Goal: Task Accomplishment & Management: Manage account settings

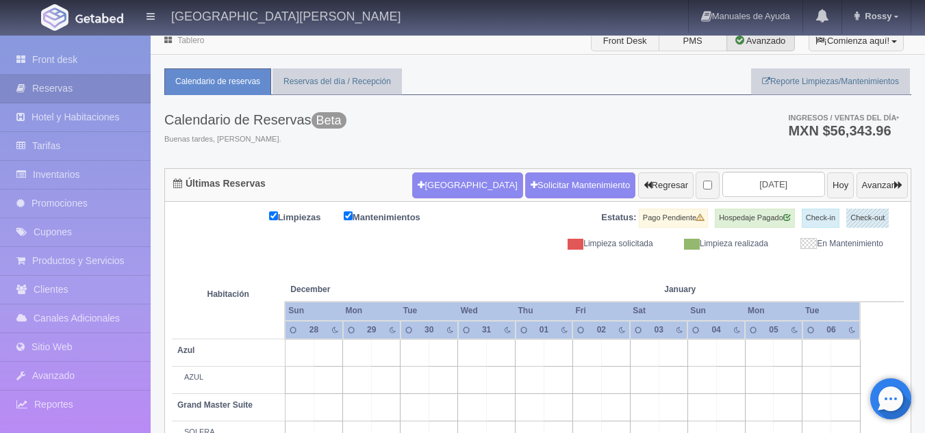
scroll to position [1, 0]
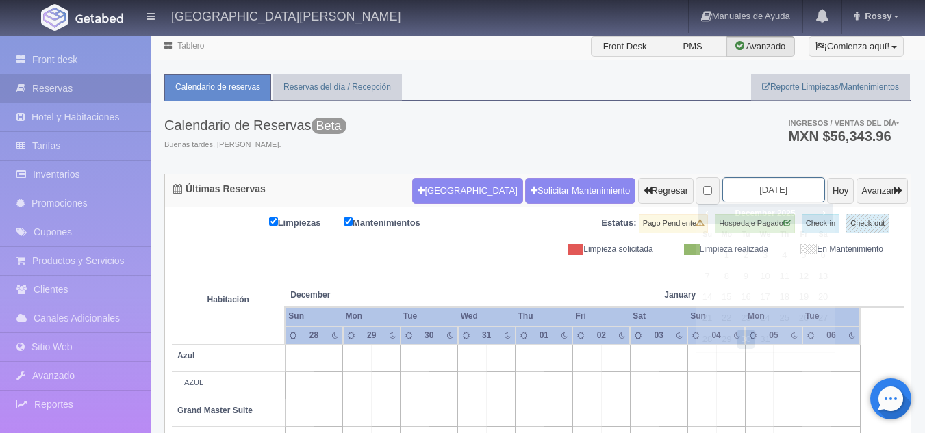
click at [755, 192] on input "2025-12-30" at bounding box center [773, 189] width 103 height 25
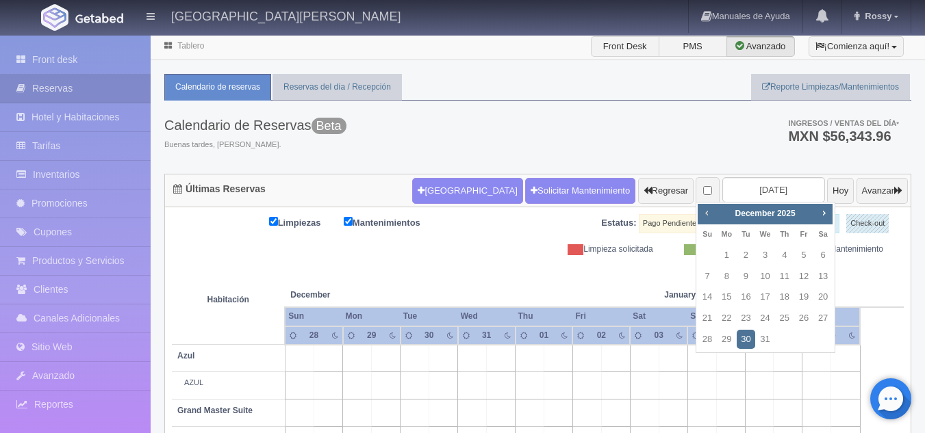
click at [708, 215] on span "Prev" at bounding box center [706, 212] width 11 height 11
click at [824, 318] on link "25" at bounding box center [823, 319] width 18 height 20
type input "2025-10-25"
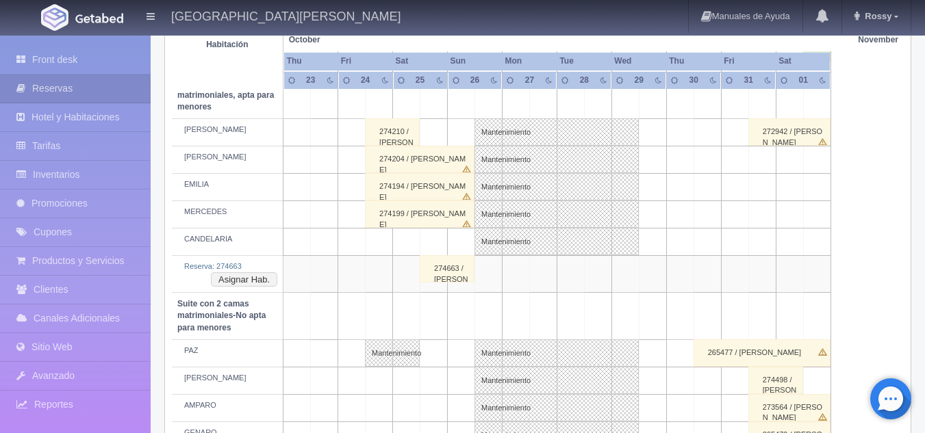
scroll to position [997, 0]
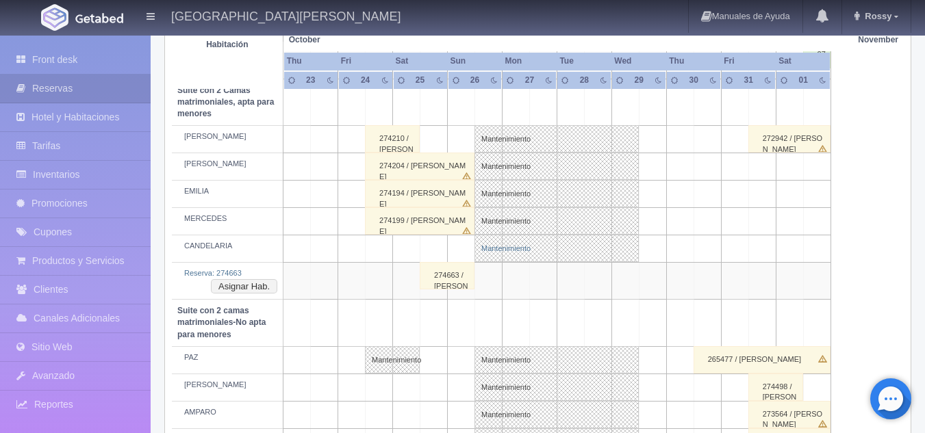
click at [522, 239] on link "Mantenimiento" at bounding box center [556, 248] width 164 height 27
select select "Mantenimiento"
select select "1983_CANDELARIA"
type input "26-10-2025"
type input "29-10-2025"
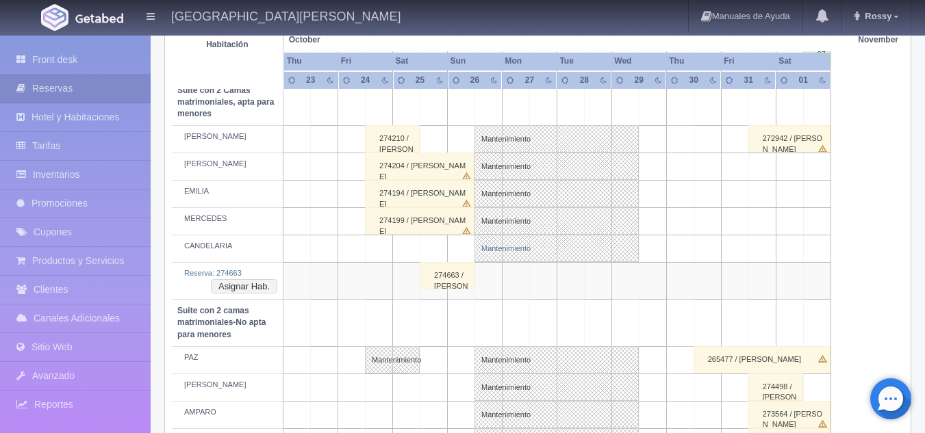
type textarea "MB"
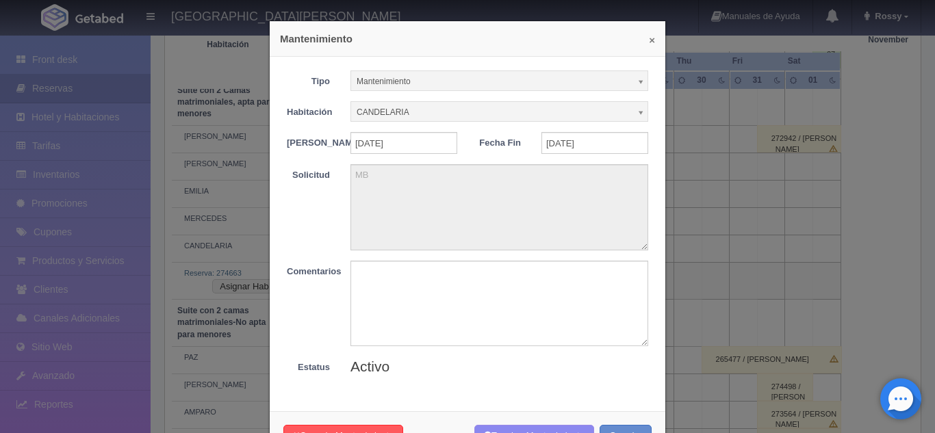
click at [649, 43] on button "×" at bounding box center [652, 40] width 6 height 10
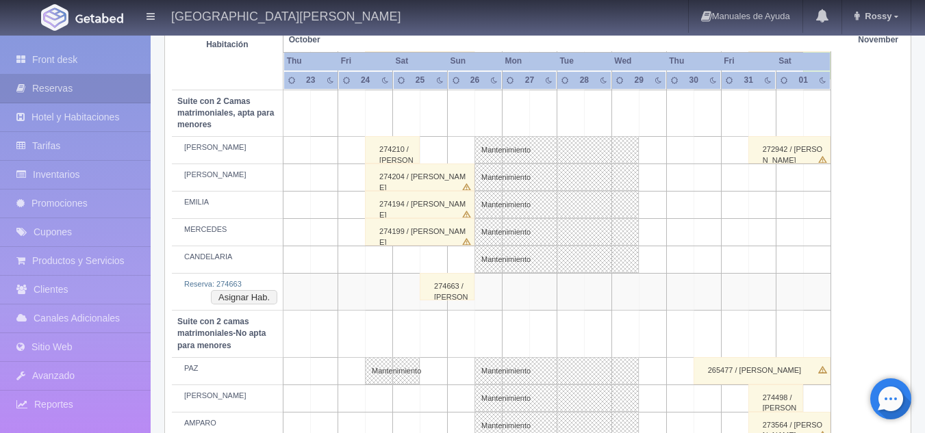
scroll to position [981, 0]
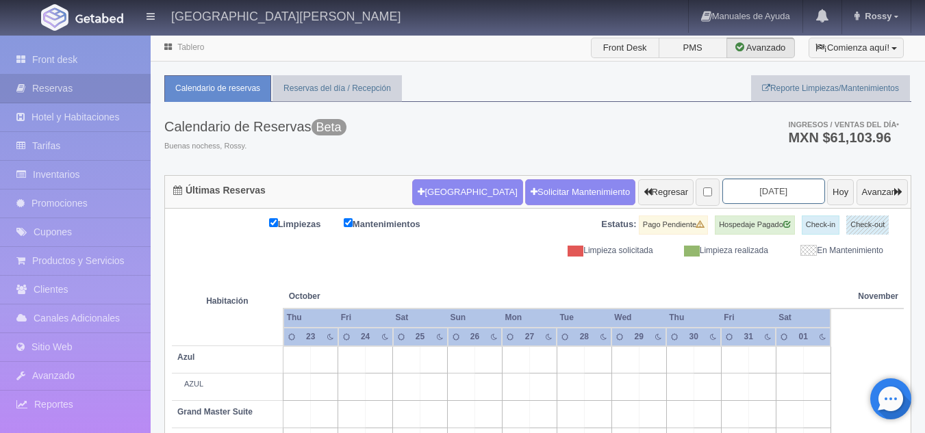
click at [761, 184] on input "2025-10-25" at bounding box center [773, 191] width 103 height 25
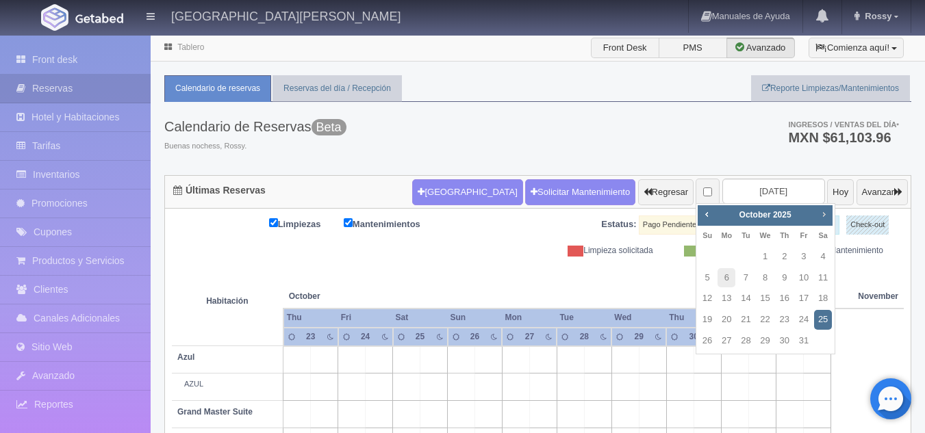
click at [826, 220] on span "Next" at bounding box center [823, 214] width 11 height 11
click at [819, 256] on link "1" at bounding box center [823, 257] width 18 height 20
type input "[DATE]"
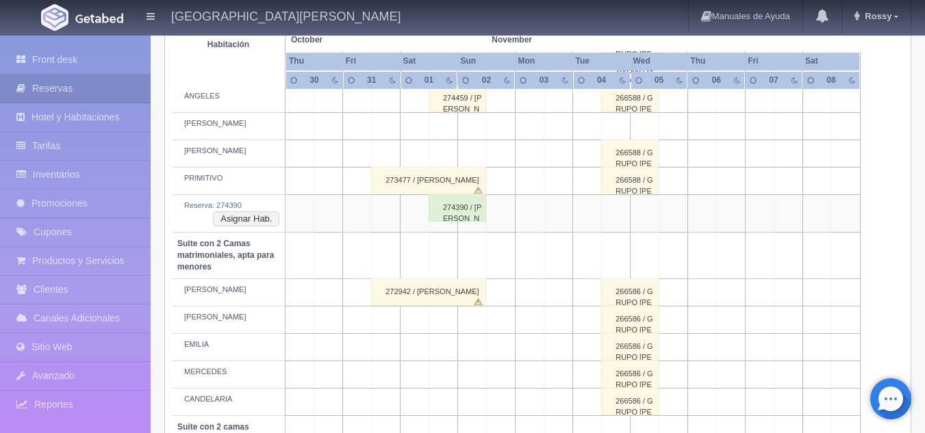
scroll to position [839, 0]
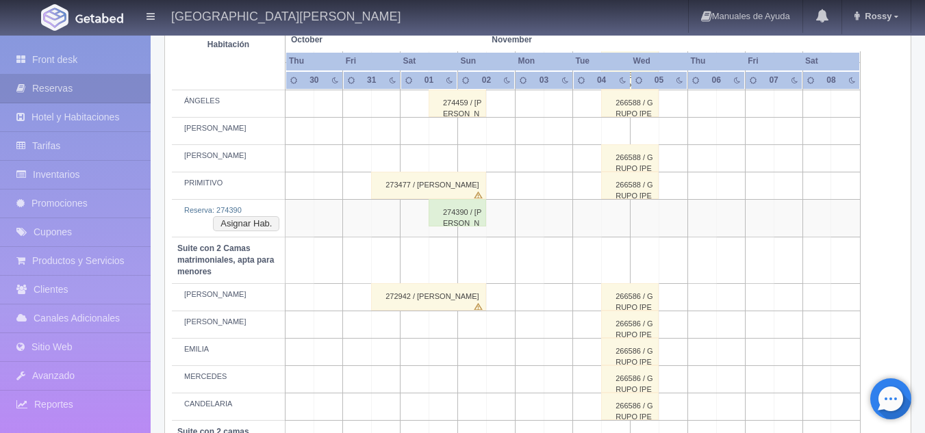
click at [466, 218] on div "274390 / [PERSON_NAME]" at bounding box center [458, 212] width 58 height 27
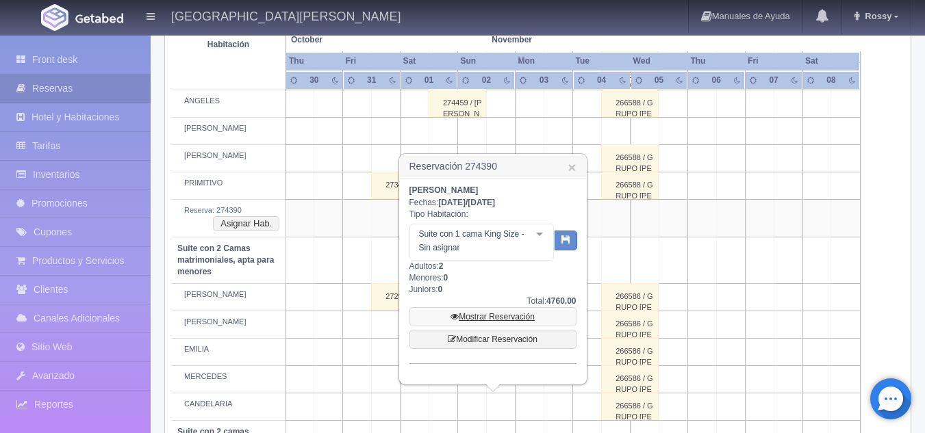
click at [518, 322] on link "Mostrar Reservación" at bounding box center [492, 316] width 167 height 19
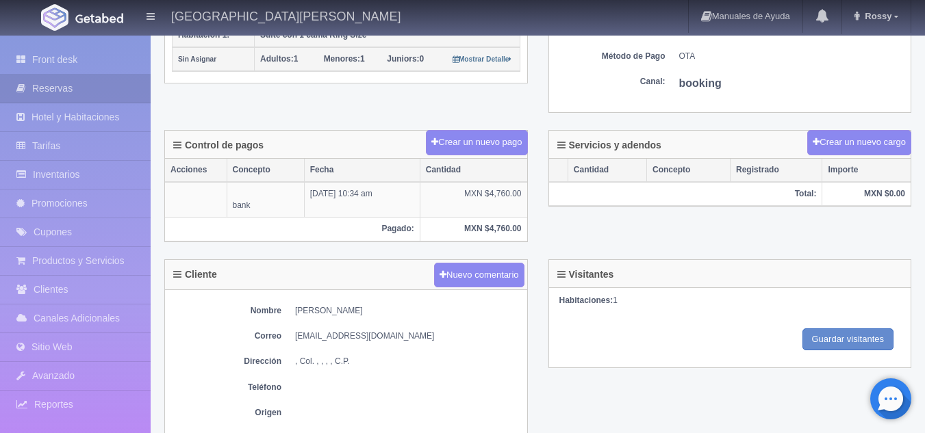
scroll to position [329, 0]
